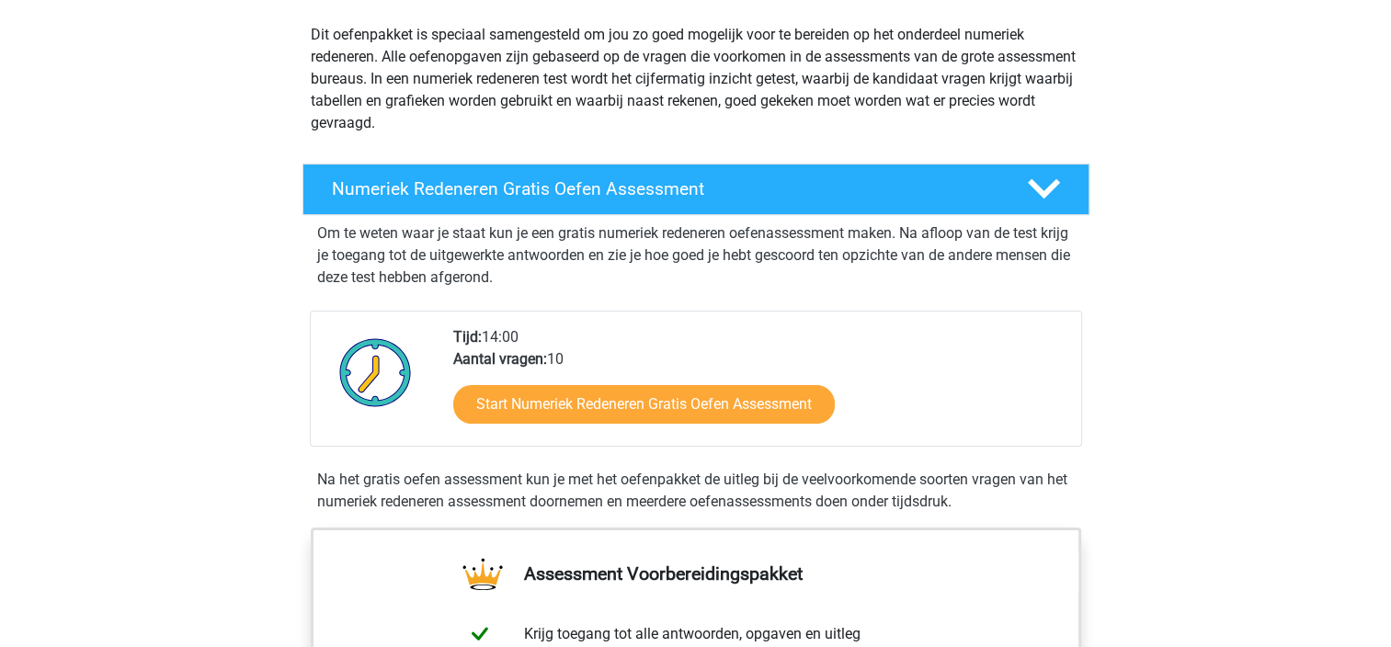
scroll to position [227, 0]
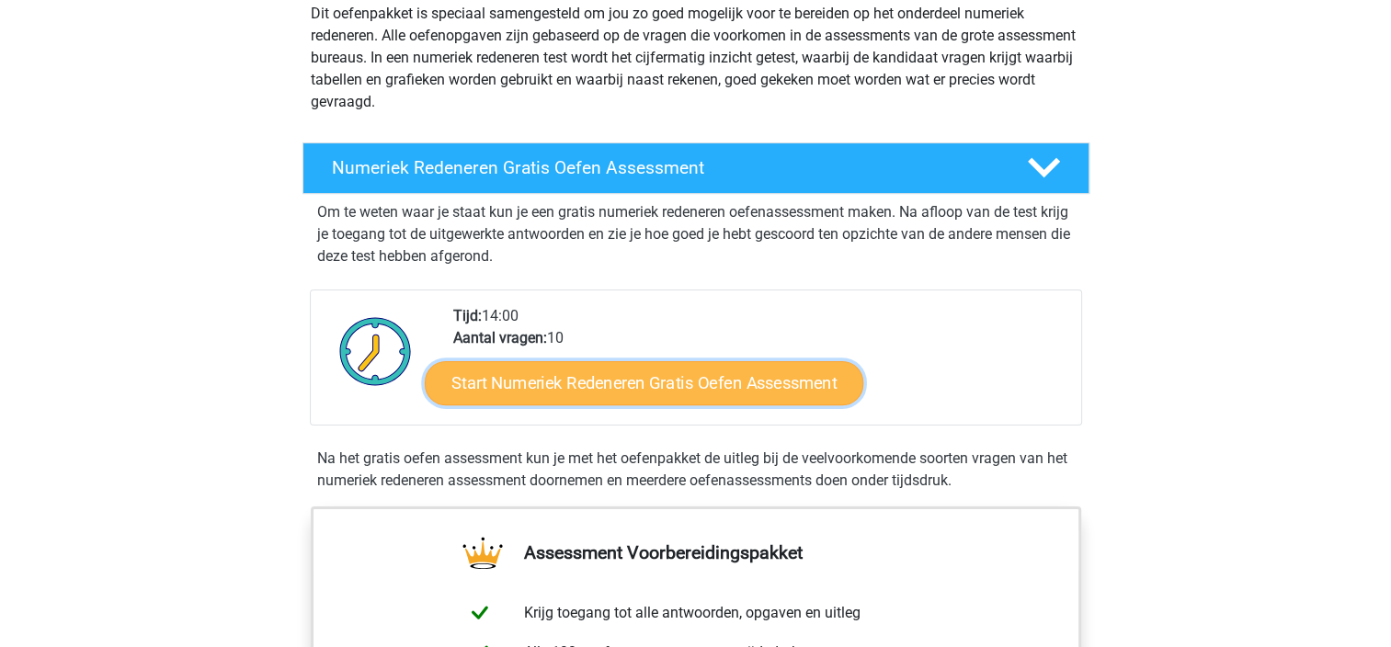
click at [626, 383] on link "Start Numeriek Redeneren Gratis Oefen Assessment" at bounding box center [644, 382] width 438 height 44
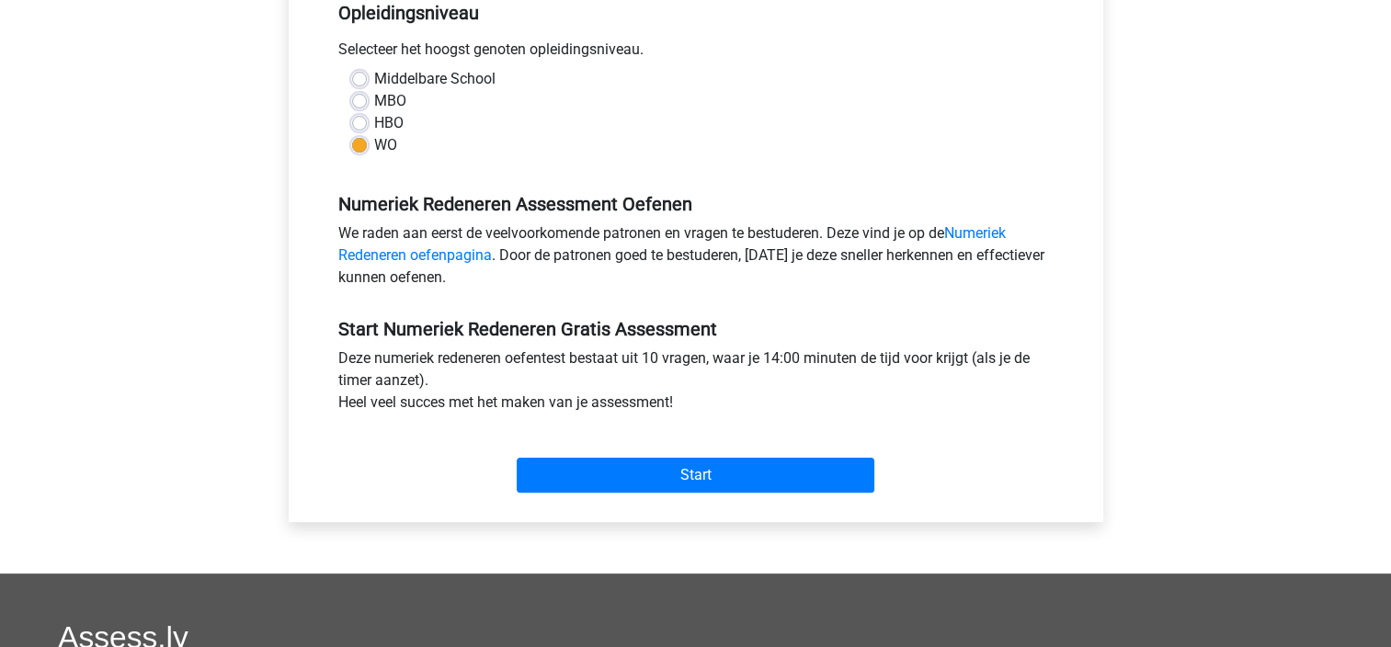
scroll to position [393, 0]
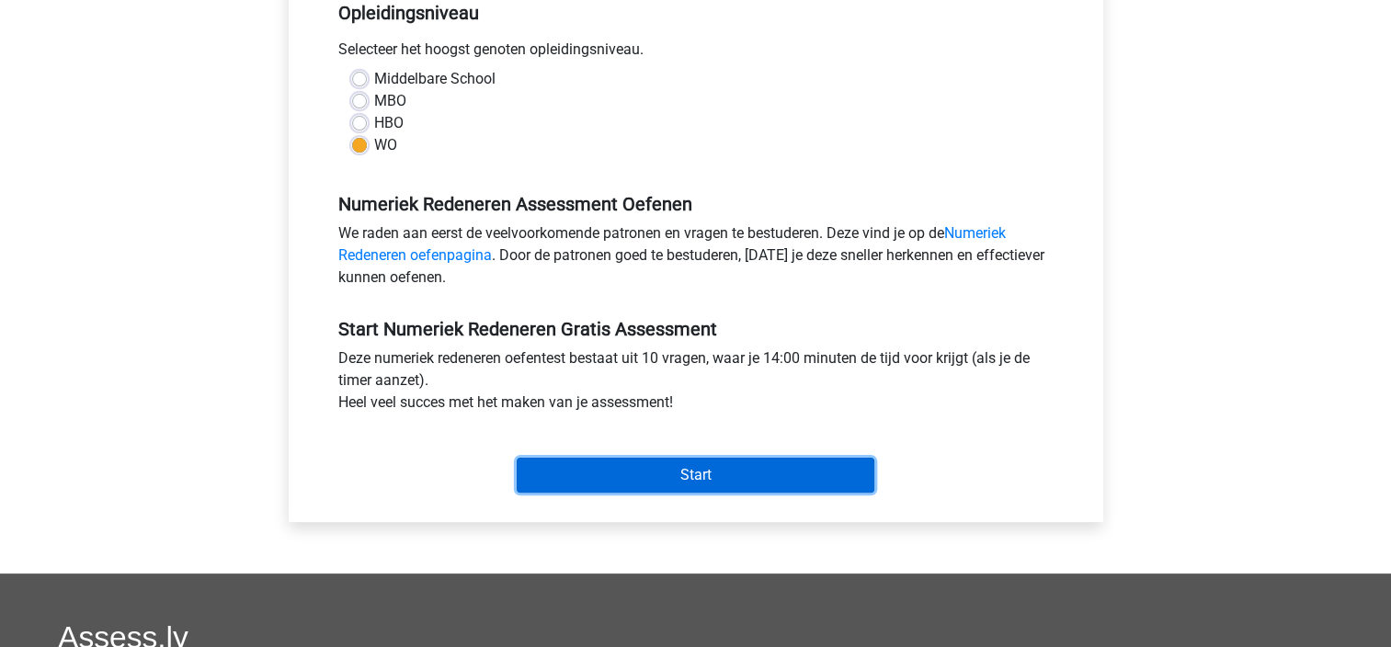
click at [694, 483] on input "Start" at bounding box center [696, 475] width 358 height 35
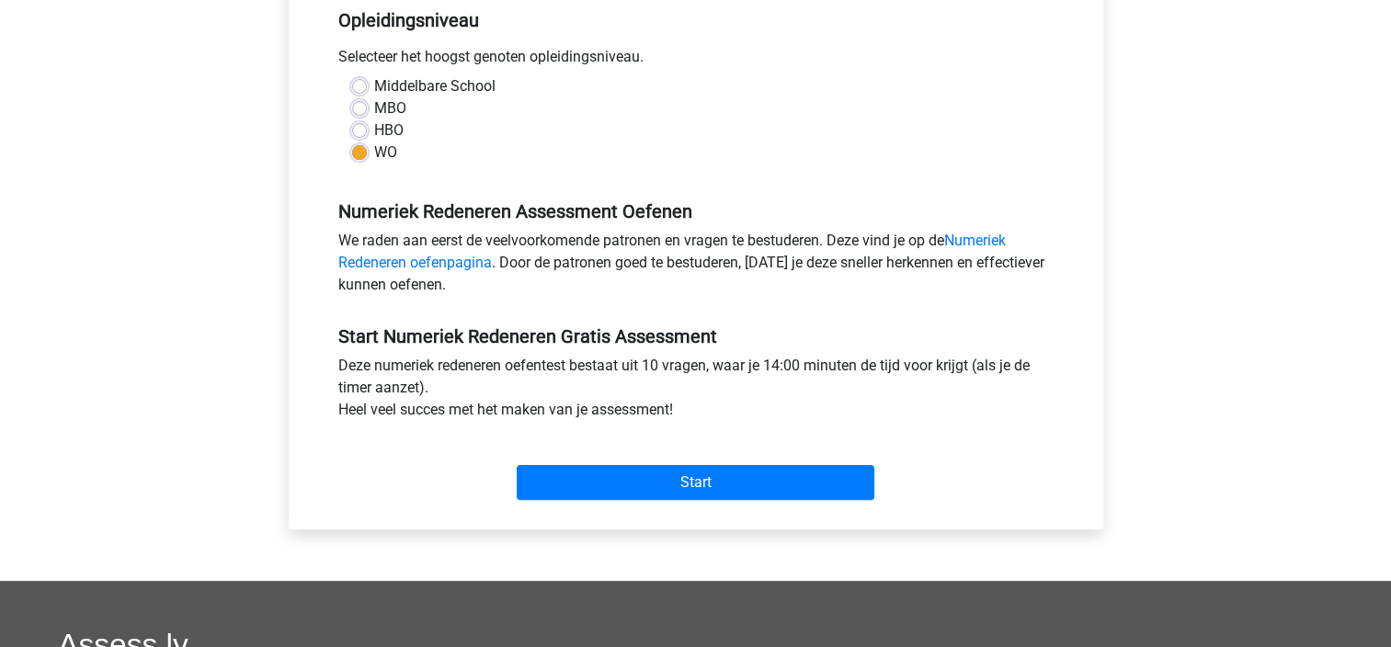
scroll to position [426, 0]
